Goal: Find specific page/section: Find specific page/section

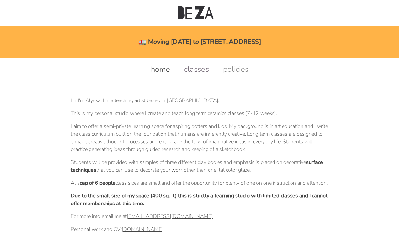
click at [204, 71] on link "classes" at bounding box center [197, 69] width 38 height 10
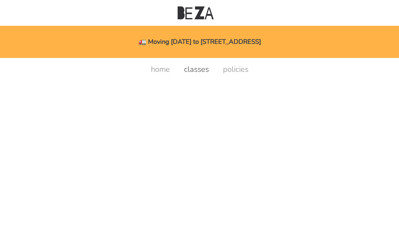
click at [191, 98] on div at bounding box center [199, 108] width 257 height 68
click at [201, 69] on link "classes" at bounding box center [197, 69] width 38 height 10
